Goal: Information Seeking & Learning: Learn about a topic

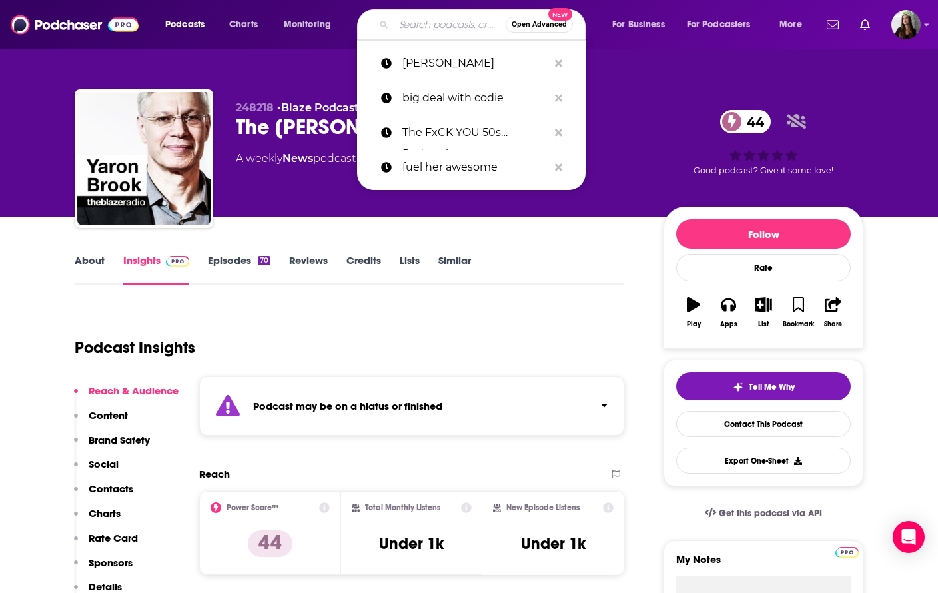
click at [427, 30] on input "Search podcasts, credits, & more..." at bounding box center [450, 24] width 112 height 21
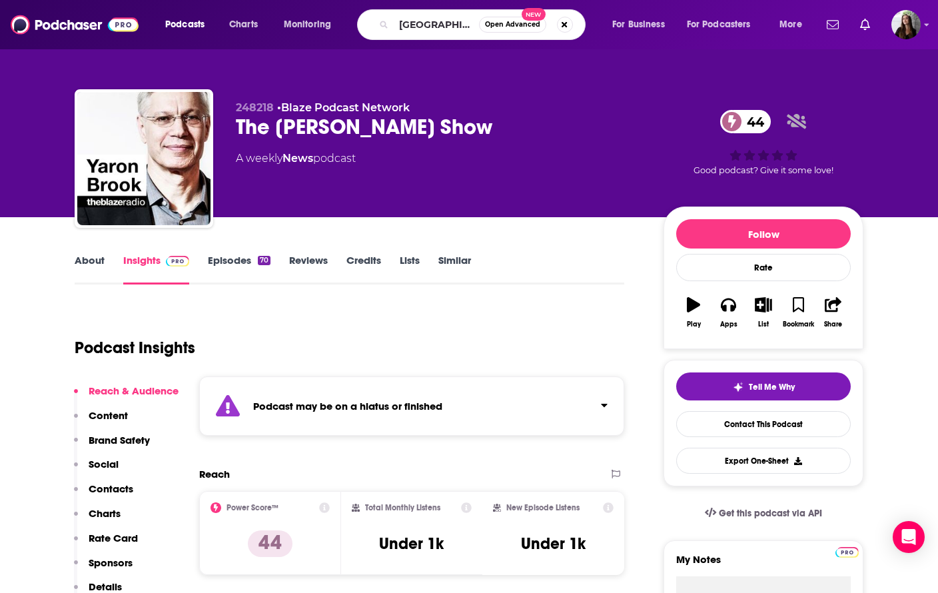
type input "[GEOGRAPHIC_DATA] shows"
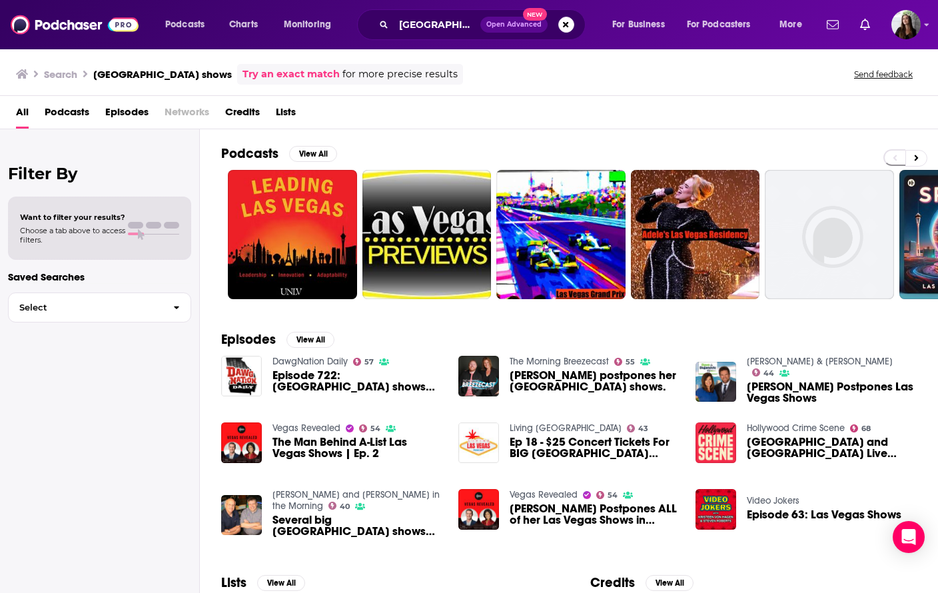
click at [67, 112] on span "Podcasts" at bounding box center [67, 114] width 45 height 27
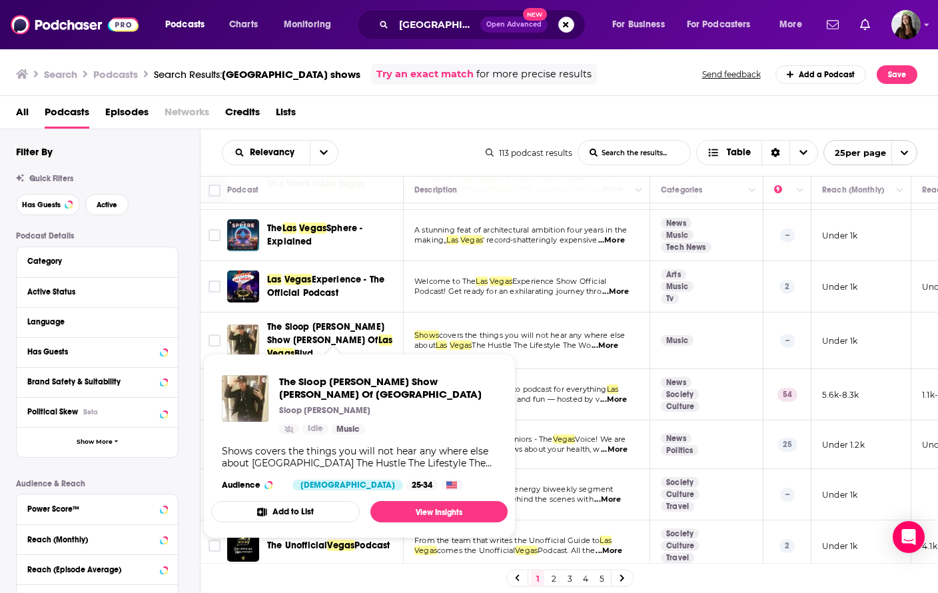
scroll to position [250, 0]
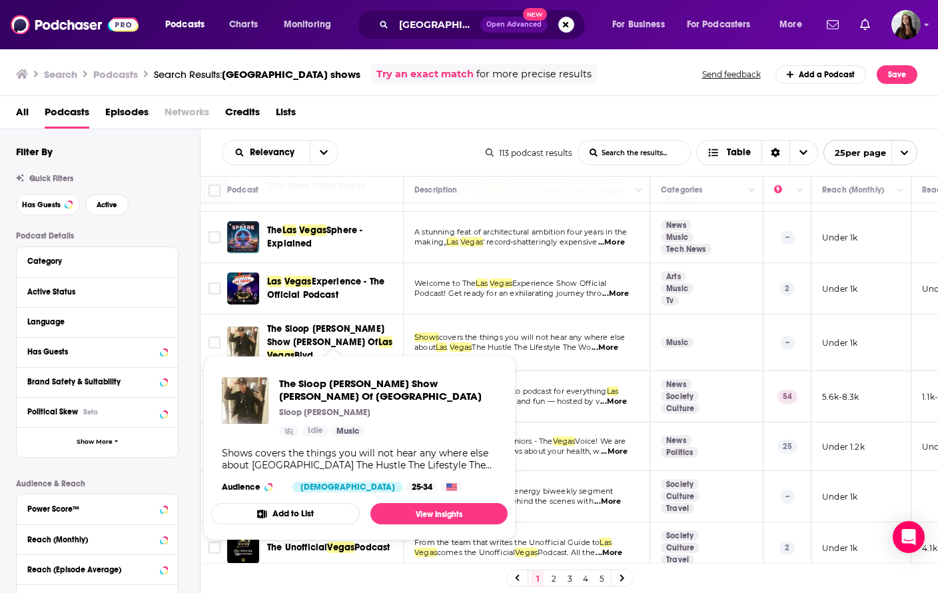
click at [316, 329] on span "The Sloop [PERSON_NAME] Show [PERSON_NAME] Of [GEOGRAPHIC_DATA]" at bounding box center [333, 342] width 132 height 40
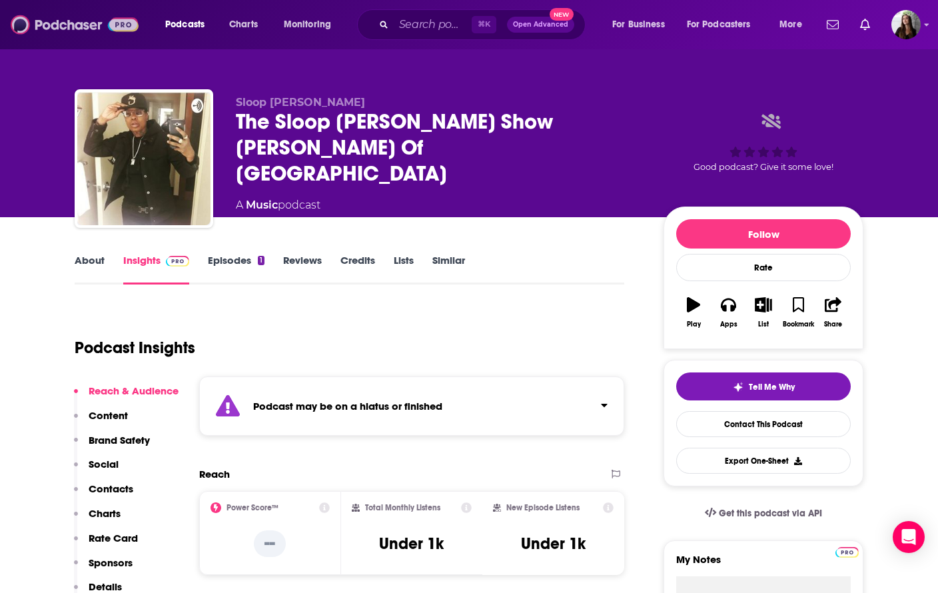
click at [114, 27] on img at bounding box center [75, 24] width 128 height 25
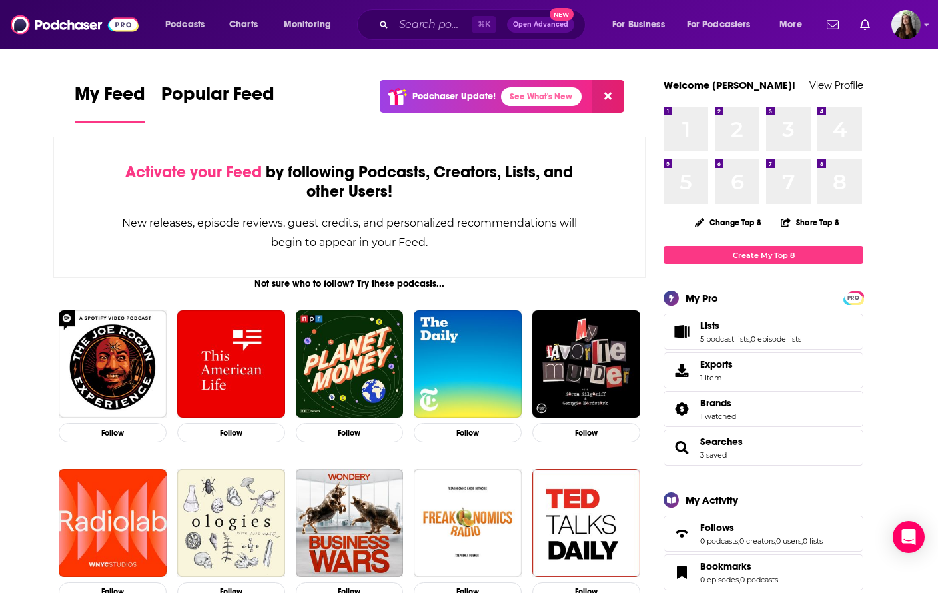
scroll to position [17, 0]
